Goal: Task Accomplishment & Management: Manage account settings

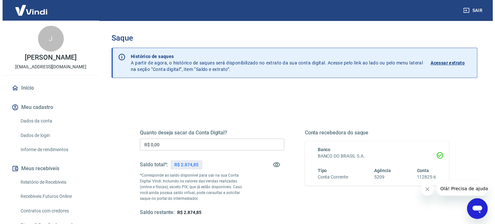
scroll to position [94, 0]
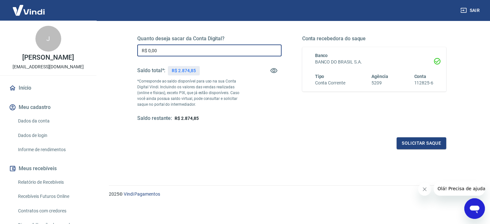
click at [186, 52] on input "R$ 0,00" at bounding box center [209, 50] width 144 height 12
type input "R$ 2.000,00"
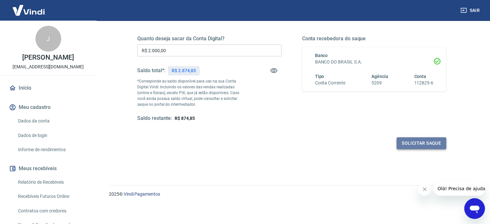
click at [418, 140] on button "Solicitar saque" at bounding box center [422, 143] width 50 height 12
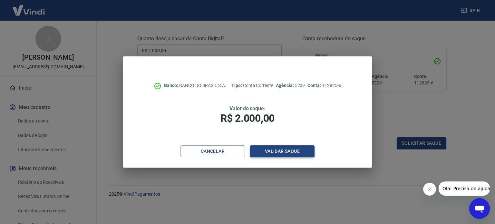
click at [292, 151] on button "Validar saque" at bounding box center [282, 151] width 64 height 12
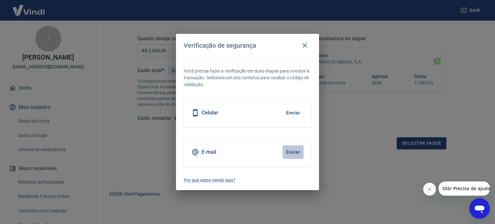
click at [291, 151] on button "Enviar" at bounding box center [293, 152] width 21 height 14
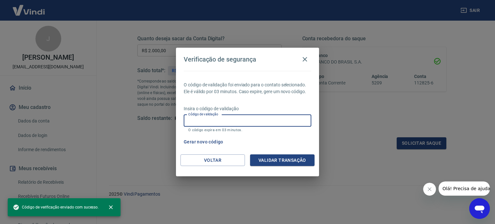
click at [238, 124] on input "Código de validação" at bounding box center [248, 121] width 128 height 12
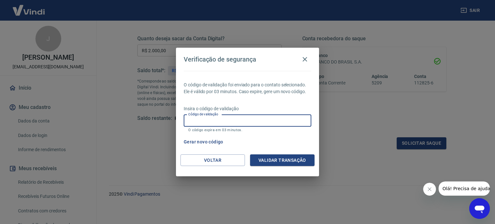
paste input "633318"
type input "633318"
click at [278, 159] on button "Validar transação" at bounding box center [282, 160] width 64 height 12
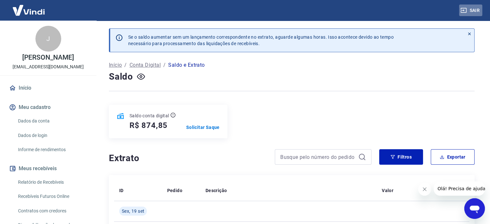
click at [479, 9] on button "Sair" at bounding box center [470, 11] width 23 height 12
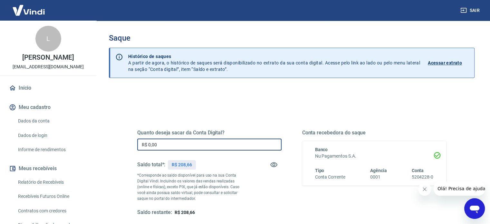
click at [219, 148] on input "R$ 0,00" at bounding box center [209, 145] width 144 height 12
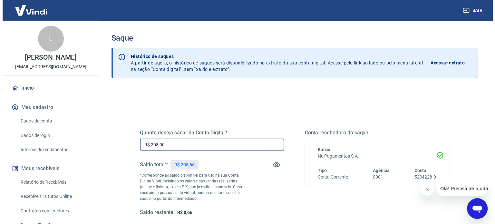
scroll to position [93, 0]
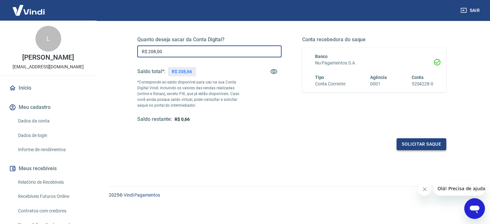
type input "R$ 208,00"
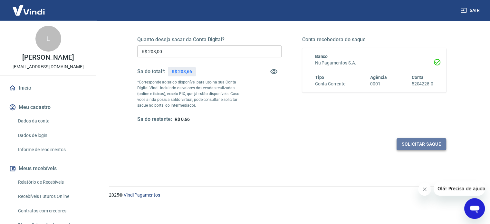
click at [405, 148] on button "Solicitar saque" at bounding box center [422, 144] width 50 height 12
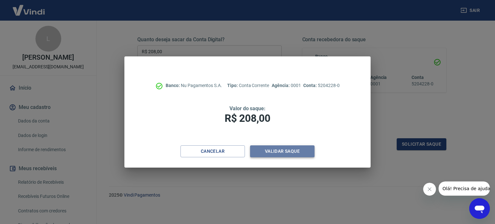
click at [276, 151] on button "Validar saque" at bounding box center [282, 151] width 64 height 12
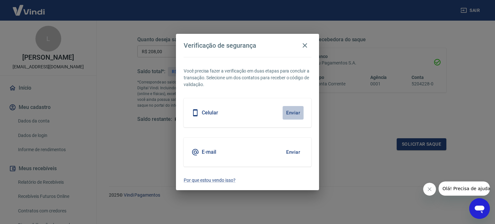
click at [296, 111] on button "Enviar" at bounding box center [293, 113] width 21 height 14
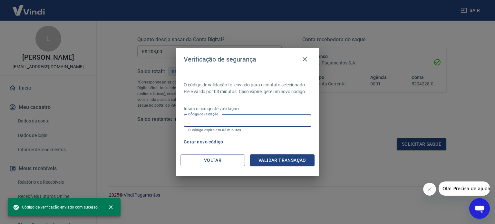
click at [283, 120] on input "Código de validação" at bounding box center [248, 121] width 128 height 12
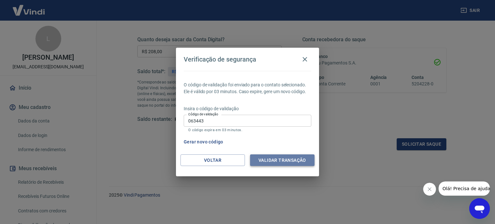
click at [280, 159] on button "Validar transação" at bounding box center [282, 160] width 64 height 12
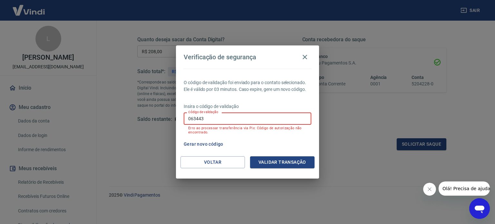
click at [294, 115] on input "063443" at bounding box center [248, 118] width 128 height 12
type input "0"
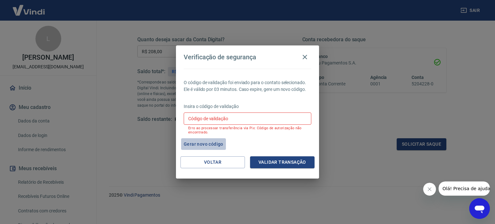
click at [210, 145] on button "Gerar novo código" at bounding box center [203, 144] width 45 height 12
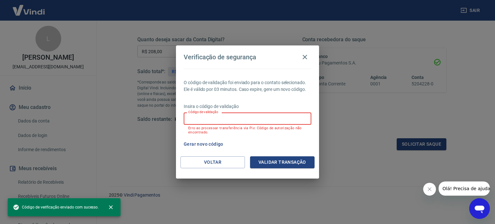
click at [221, 117] on input "Código de validação" at bounding box center [248, 118] width 128 height 12
